Goal: Task Accomplishment & Management: Complete application form

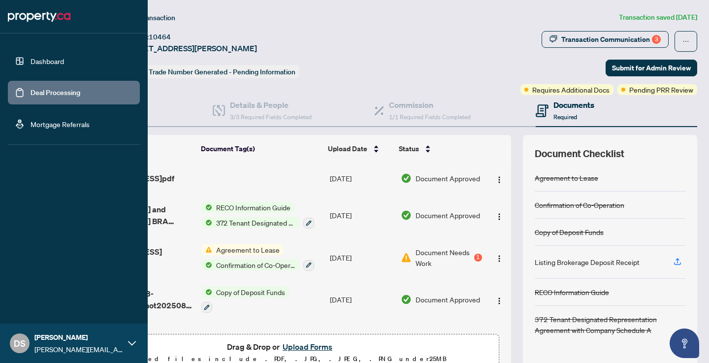
click at [37, 58] on link "Dashboard" at bounding box center [47, 61] width 33 height 9
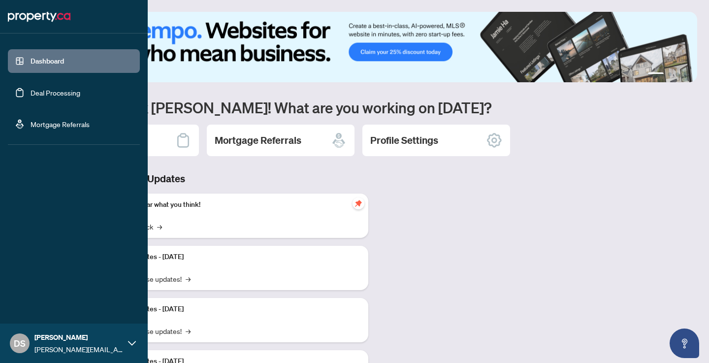
click at [53, 91] on link "Deal Processing" at bounding box center [56, 92] width 50 height 9
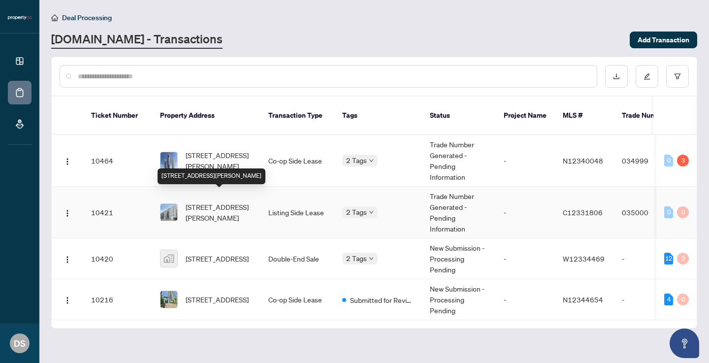
click at [224, 201] on span "[STREET_ADDRESS][PERSON_NAME]" at bounding box center [218, 212] width 67 height 22
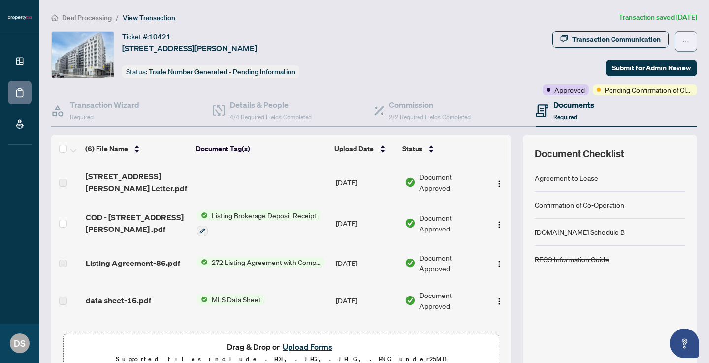
click at [686, 43] on icon "ellipsis" at bounding box center [685, 41] width 7 height 7
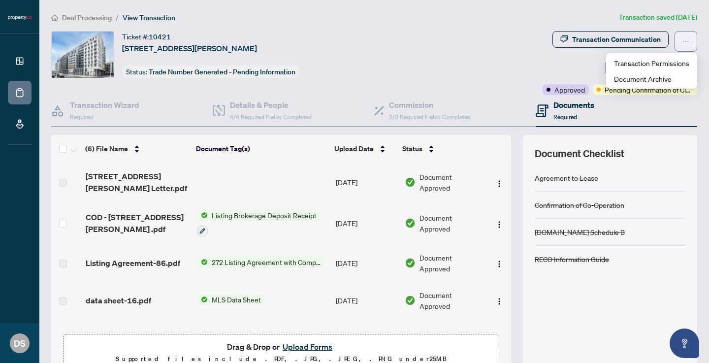
click at [686, 43] on icon "ellipsis" at bounding box center [685, 41] width 7 height 7
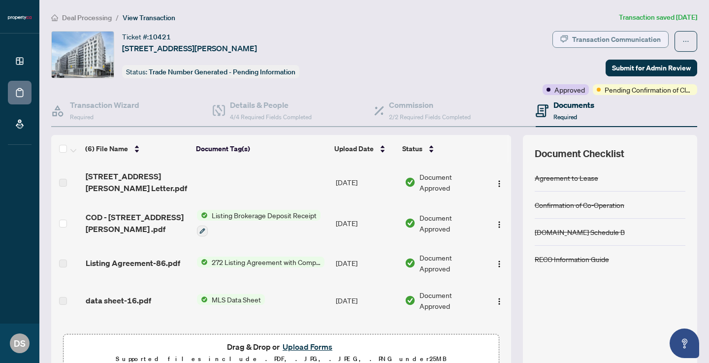
click at [648, 36] on div "Transaction Communication" at bounding box center [616, 39] width 89 height 16
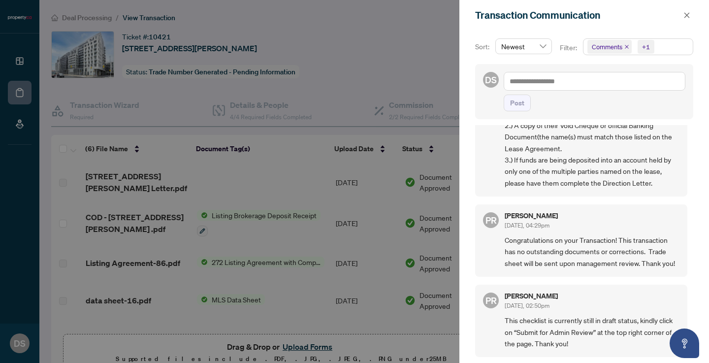
scroll to position [166, 0]
click at [427, 121] on div at bounding box center [354, 181] width 709 height 363
click at [437, 74] on div at bounding box center [354, 181] width 709 height 363
click at [683, 21] on span "button" at bounding box center [686, 15] width 7 height 16
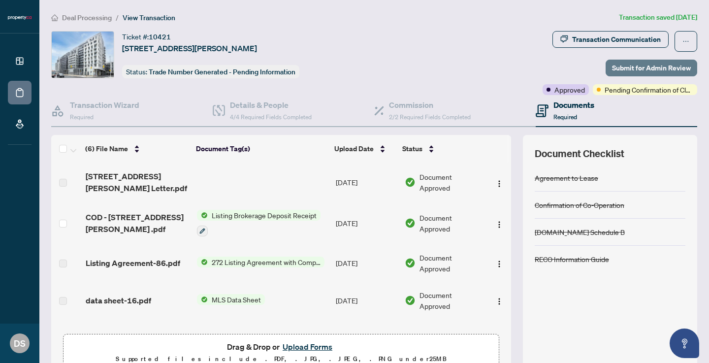
click at [691, 63] on button "Submit for Admin Review" at bounding box center [651, 68] width 92 height 17
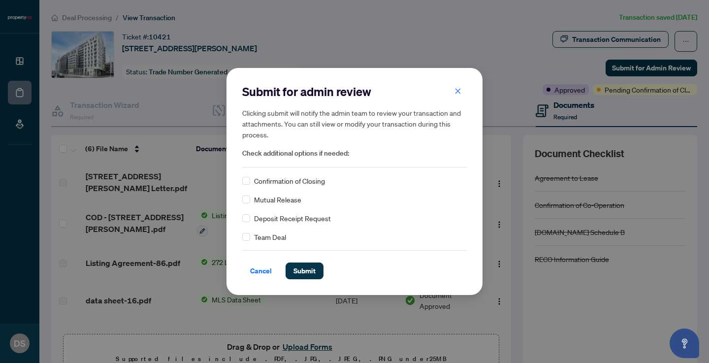
click at [306, 183] on span "Confirmation of Closing" at bounding box center [289, 180] width 71 height 11
click at [458, 90] on icon "close" at bounding box center [457, 90] width 5 height 5
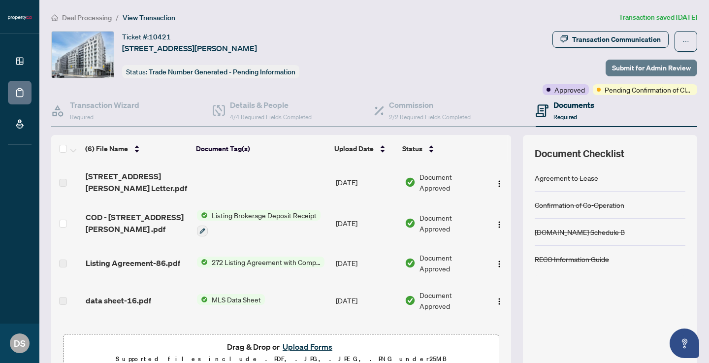
click at [641, 67] on span "Submit for Admin Review" at bounding box center [651, 68] width 79 height 16
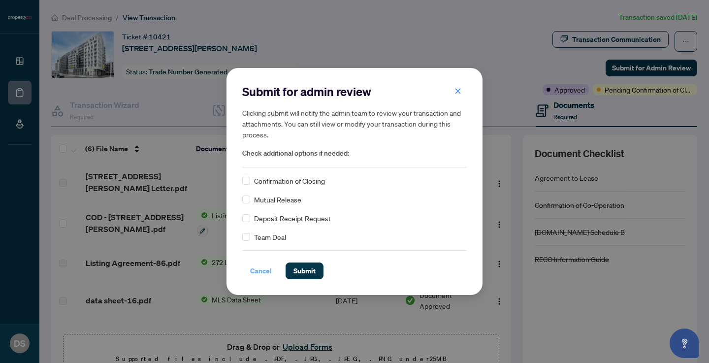
click at [247, 276] on button "Cancel" at bounding box center [260, 270] width 37 height 17
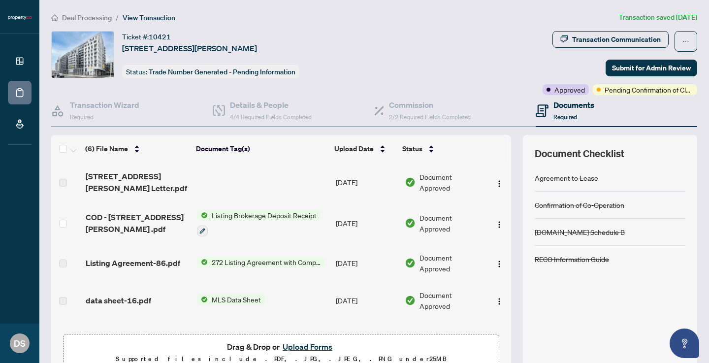
click at [289, 348] on button "Upload Forms" at bounding box center [307, 346] width 56 height 13
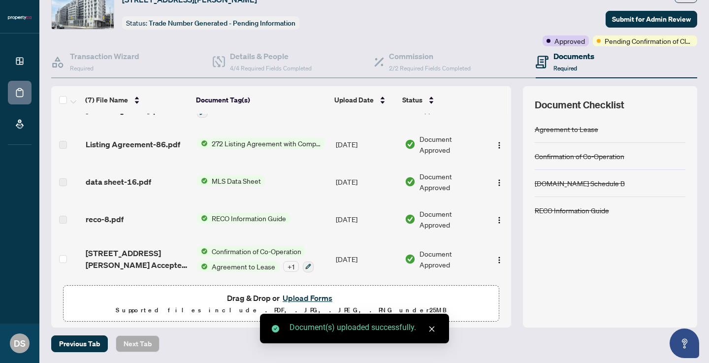
scroll to position [0, 0]
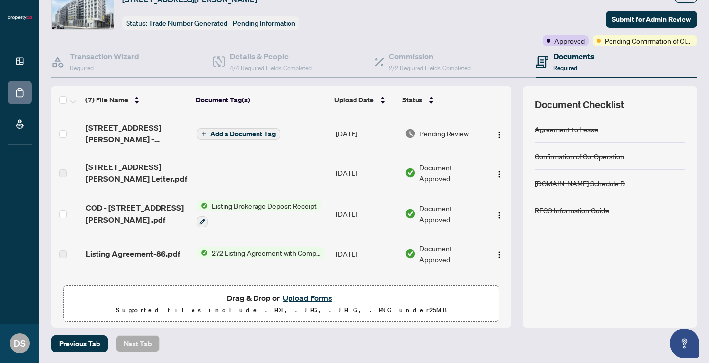
click at [246, 130] on span "Add a Document Tag" at bounding box center [242, 133] width 65 height 7
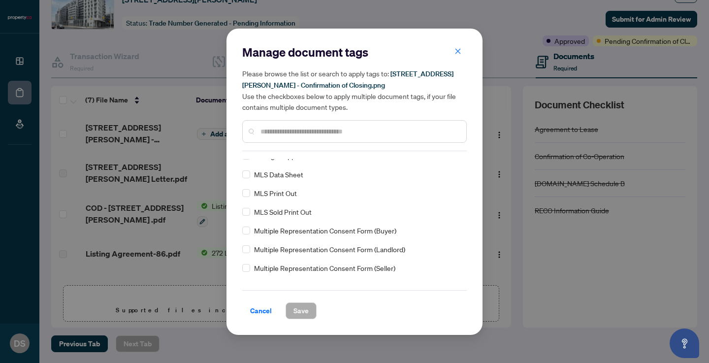
scroll to position [594, 0]
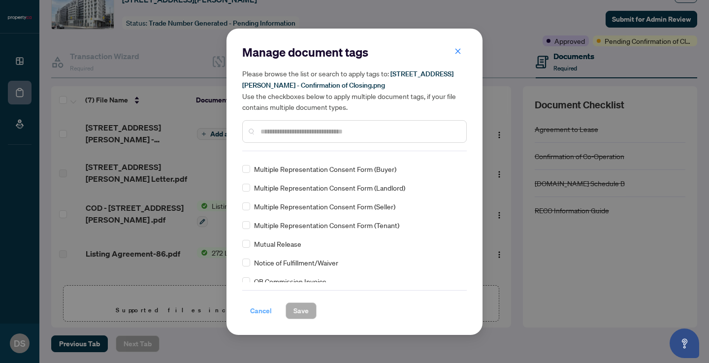
click at [267, 311] on span "Cancel" at bounding box center [261, 311] width 22 height 16
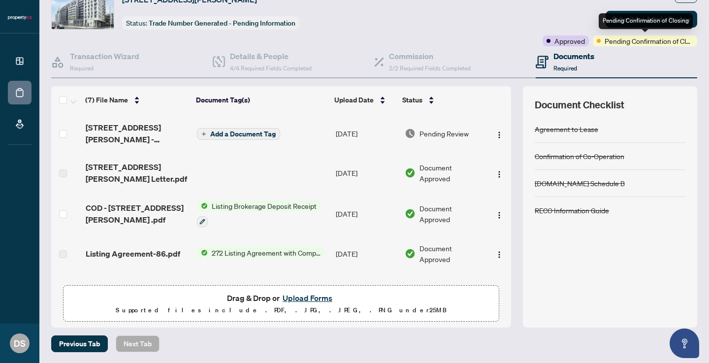
click at [641, 22] on div "Pending Confirmation of Closing" at bounding box center [645, 21] width 94 height 16
click at [689, 12] on span "Submit for Admin Review" at bounding box center [651, 19] width 79 height 16
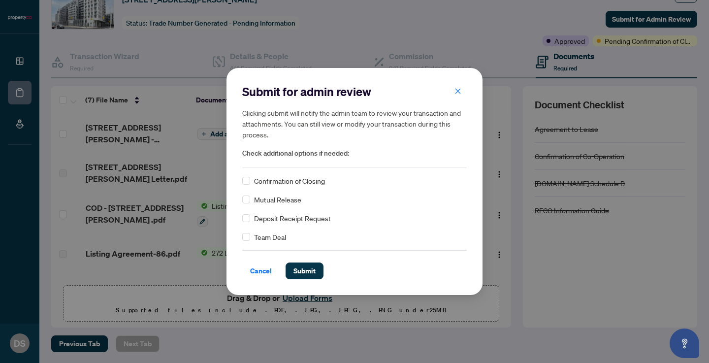
click at [263, 183] on span "Confirmation of Closing" at bounding box center [289, 180] width 71 height 11
click at [251, 181] on div "Confirmation of Closing" at bounding box center [354, 180] width 224 height 11
click at [306, 273] on span "Submit" at bounding box center [304, 271] width 22 height 16
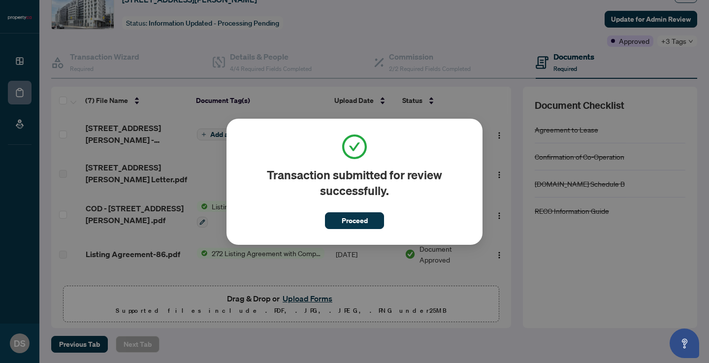
click at [358, 207] on span "Proceed" at bounding box center [354, 217] width 59 height 23
click at [358, 220] on span "Proceed" at bounding box center [354, 221] width 26 height 16
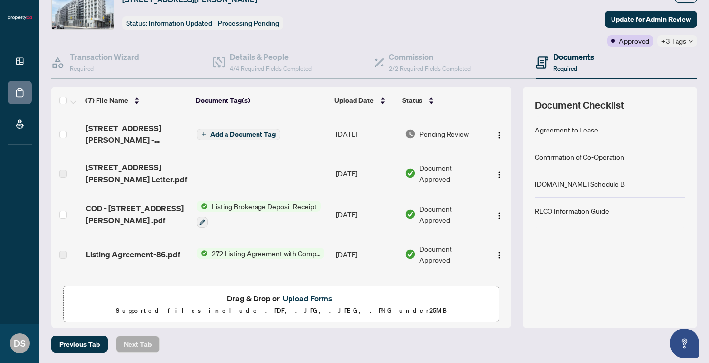
click at [297, 309] on p "Supported files include .PDF, .JPG, .JPEG, .PNG under 25 MB" at bounding box center [280, 311] width 423 height 12
click at [297, 297] on button "Upload Forms" at bounding box center [307, 298] width 56 height 13
click at [305, 293] on button "Upload Forms" at bounding box center [307, 298] width 56 height 13
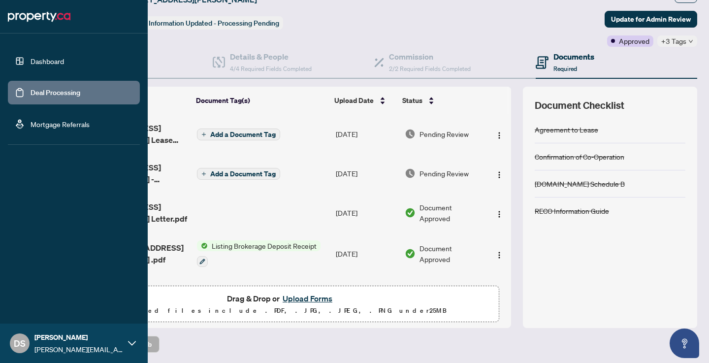
click at [35, 95] on link "Deal Processing" at bounding box center [56, 92] width 50 height 9
